Goal: Use online tool/utility

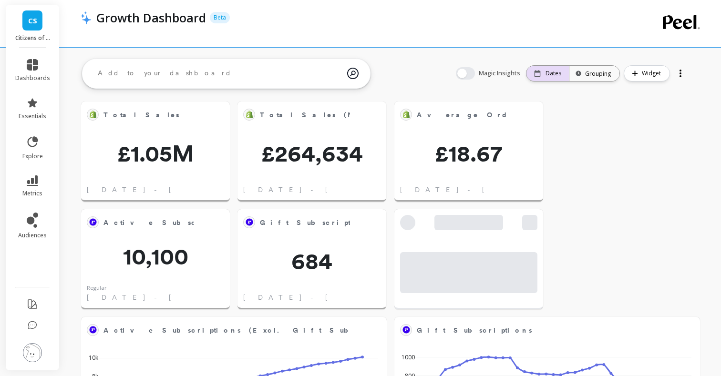
click at [547, 74] on p "Dates" at bounding box center [553, 74] width 16 height 8
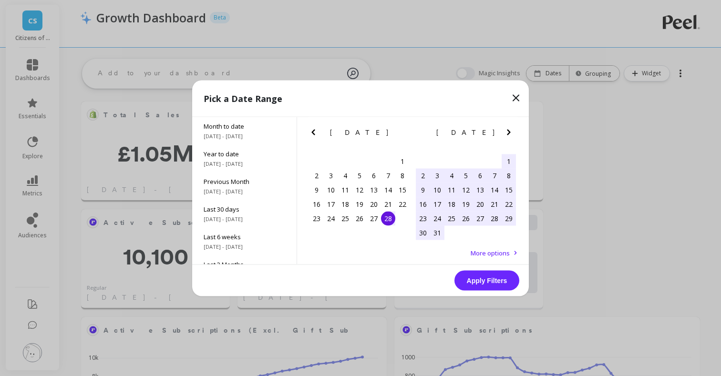
click at [509, 130] on icon "Next Month" at bounding box center [508, 131] width 11 height 11
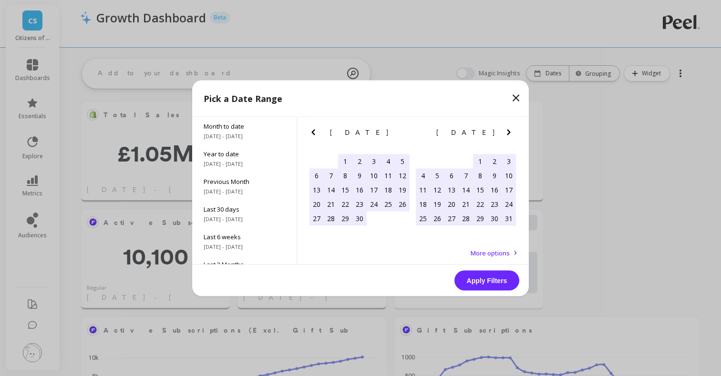
click at [509, 130] on icon "Next Month" at bounding box center [508, 131] width 11 height 11
click at [494, 160] on div "1" at bounding box center [494, 161] width 14 height 14
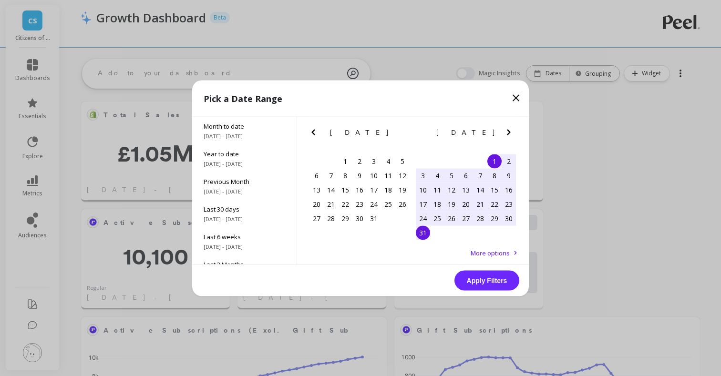
click at [418, 237] on div "31" at bounding box center [423, 232] width 14 height 14
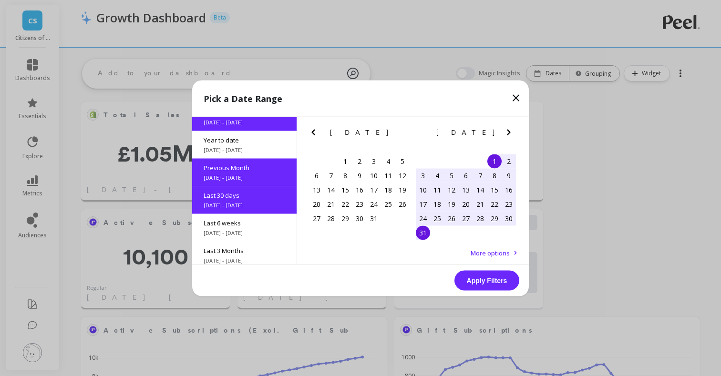
scroll to position [23, 0]
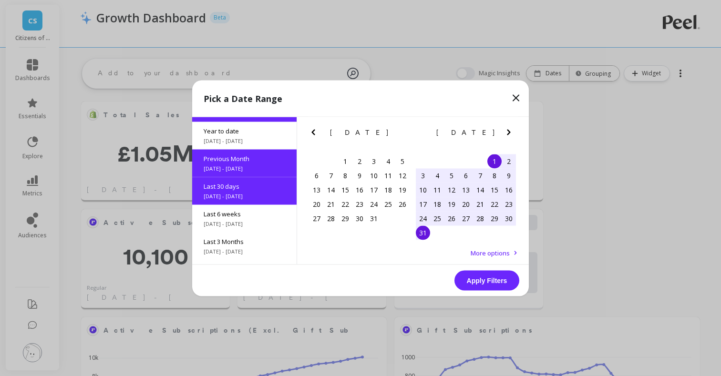
click at [490, 280] on button "Apply Filters" at bounding box center [486, 280] width 65 height 20
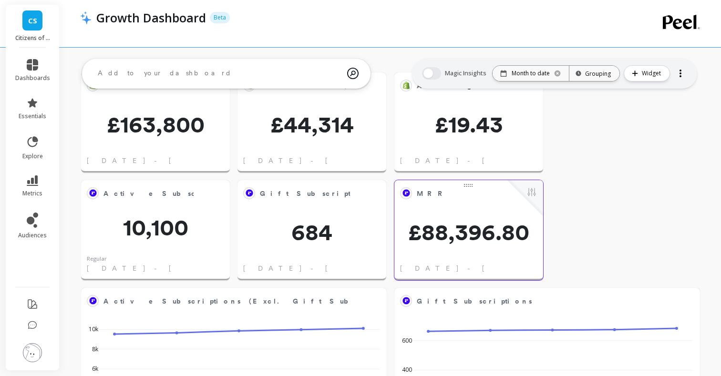
scroll to position [0, 0]
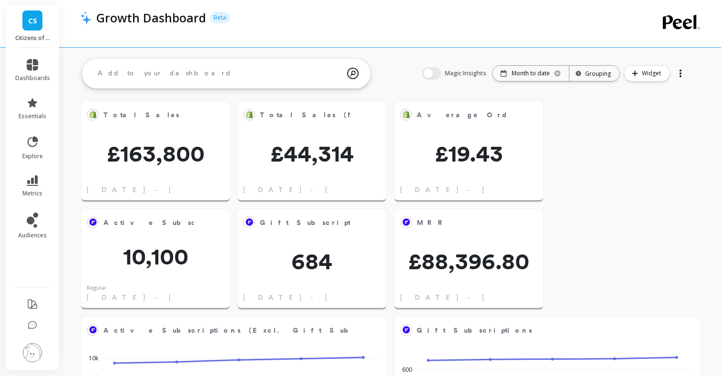
click at [541, 37] on div "Growth Dashboard Beta" at bounding box center [351, 23] width 543 height 47
click at [521, 38] on div "Growth Dashboard Beta" at bounding box center [351, 23] width 543 height 47
